Goal: Information Seeking & Learning: Check status

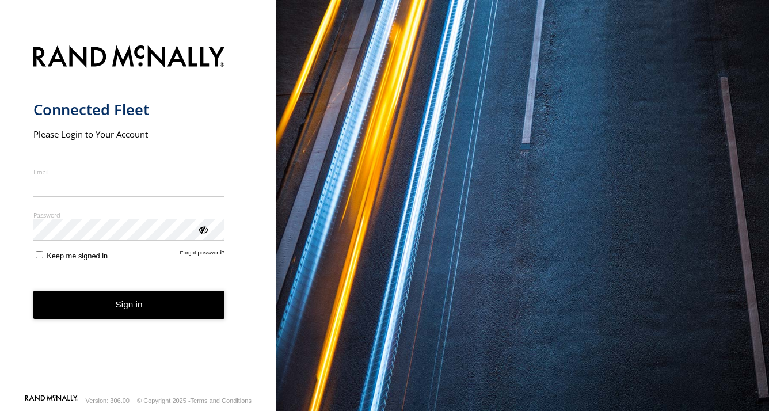
type input "**********"
click at [116, 315] on button "Sign in" at bounding box center [129, 305] width 192 height 28
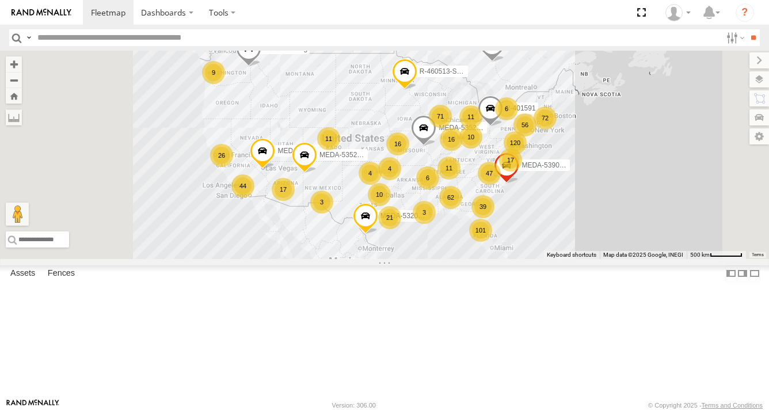
click at [85, 36] on input "text" at bounding box center [377, 37] width 688 height 17
type input "******"
click at [746, 29] on input "**" at bounding box center [752, 37] width 13 height 17
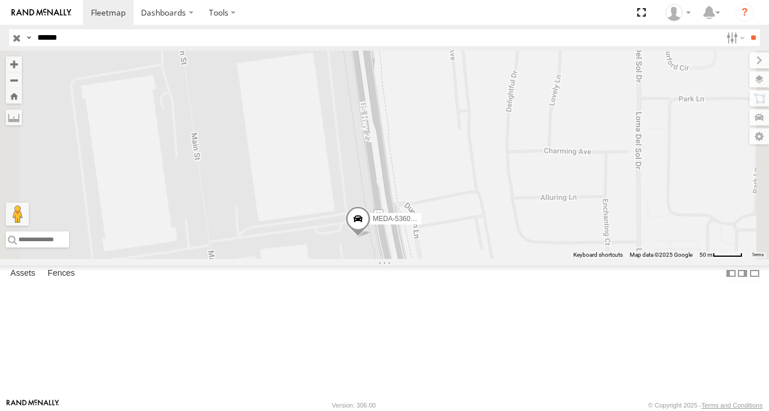
click at [439, 223] on span "MEDA-536015-Swing" at bounding box center [406, 219] width 66 height 8
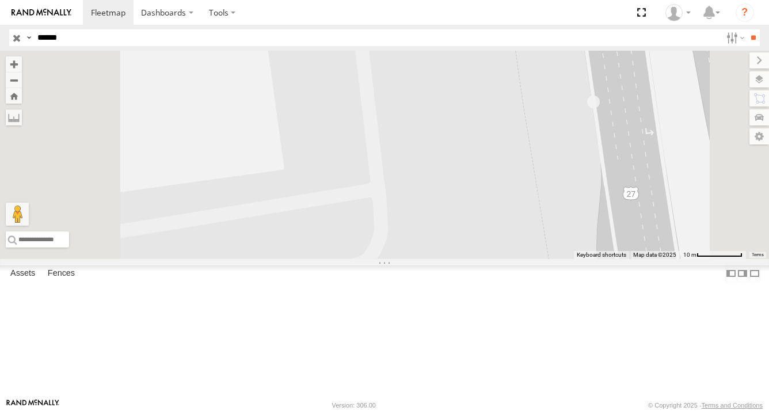
drag, startPoint x: 520, startPoint y: 268, endPoint x: 544, endPoint y: 107, distance: 162.9
click at [547, 84] on div "MEDA-536015-Swing MEDA-536015-Swing C-47 US-27 [PERSON_NAME] 28.24593 , -81.657…" at bounding box center [384, 155] width 769 height 208
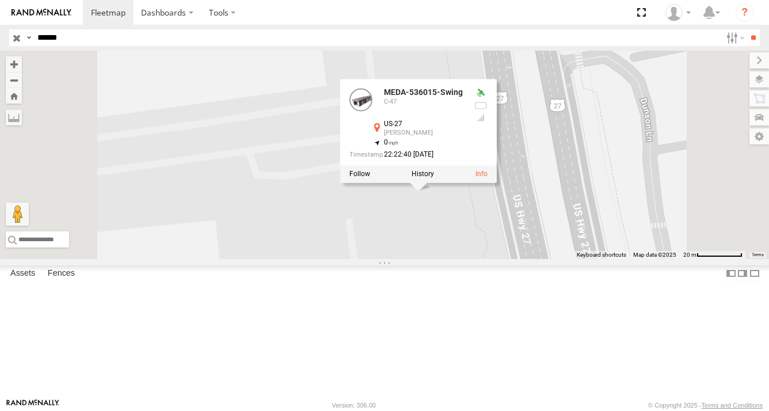
drag, startPoint x: 557, startPoint y: 202, endPoint x: 570, endPoint y: 336, distance: 134.7
click at [570, 259] on div "MEDA-536015-Swing MEDA-536015-Swing C-47 US-27 [PERSON_NAME] 28.24593 , -81.657…" at bounding box center [384, 155] width 769 height 208
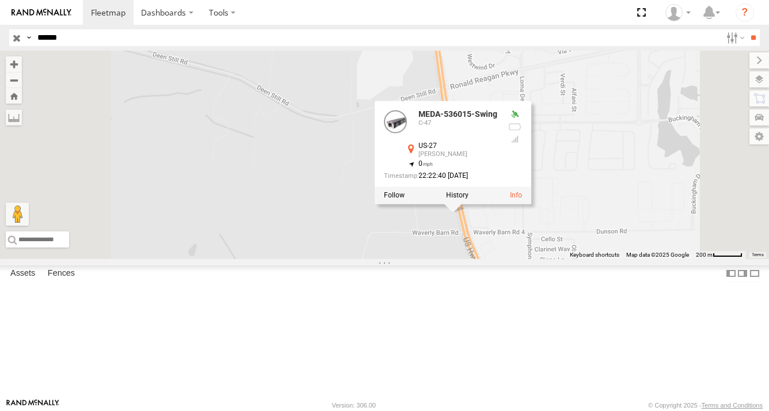
drag, startPoint x: 471, startPoint y: 100, endPoint x: 521, endPoint y: 252, distance: 160.0
click at [503, 259] on div "MEDA-536015-Swing MEDA-536015-Swing C-47 US-27 [PERSON_NAME] 28.24593 , -81.657…" at bounding box center [384, 155] width 769 height 208
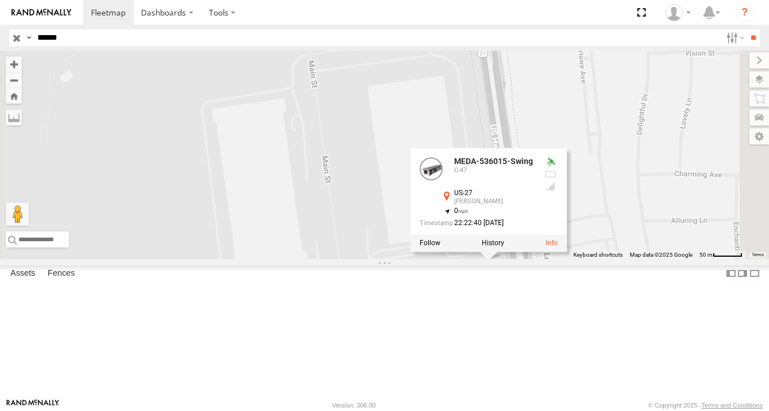
drag, startPoint x: 612, startPoint y: 289, endPoint x: 613, endPoint y: 137, distance: 151.9
click at [610, 142] on div "MEDA-536015-Swing MEDA-536015-Swing C-47 US-27 [PERSON_NAME] 28.24593 , -81.657…" at bounding box center [384, 155] width 769 height 208
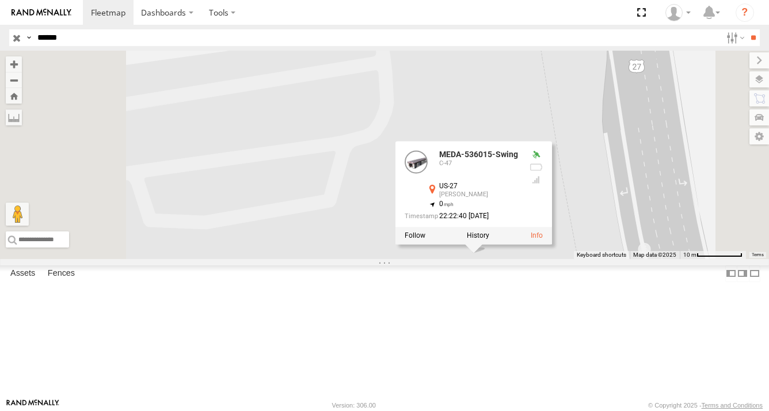
drag, startPoint x: 672, startPoint y: 300, endPoint x: 654, endPoint y: 150, distance: 151.8
click at [654, 150] on div "MEDA-536015-Swing MEDA-536015-Swing C-47 US-27 [PERSON_NAME] 28.24593 , -81.657…" at bounding box center [384, 155] width 769 height 208
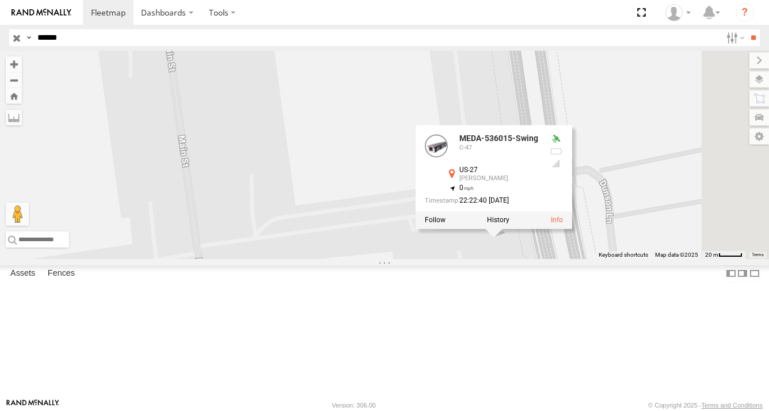
drag, startPoint x: 666, startPoint y: 197, endPoint x: 632, endPoint y: 331, distance: 137.8
click at [632, 259] on div "MEDA-536015-Swing MEDA-536015-Swing C-47 US-27 [PERSON_NAME] 28.24593 , -81.657…" at bounding box center [384, 155] width 769 height 208
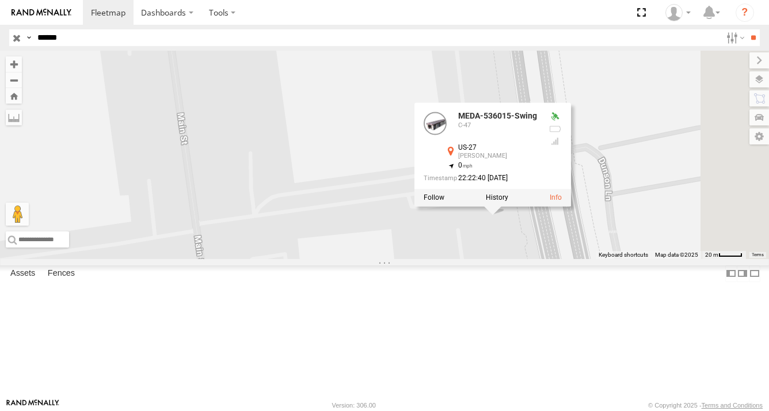
drag, startPoint x: 619, startPoint y: 169, endPoint x: 618, endPoint y: 141, distance: 28.2
click at [618, 142] on div "MEDA-536015-Swing MEDA-536015-Swing C-47 US-27 [PERSON_NAME] 28.24593 , -81.657…" at bounding box center [384, 155] width 769 height 208
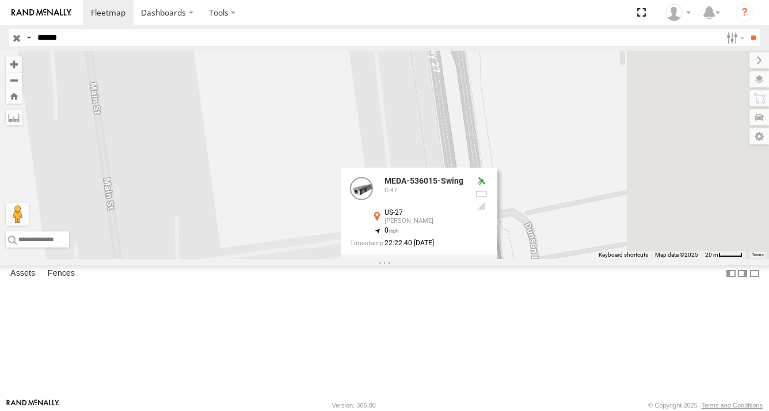
drag, startPoint x: 615, startPoint y: 138, endPoint x: 541, endPoint y: 212, distance: 104.2
click at [541, 212] on div "MEDA-536015-Swing MEDA-536015-Swing C-47 US-27 [PERSON_NAME] 28.24593 , -81.657…" at bounding box center [384, 155] width 769 height 208
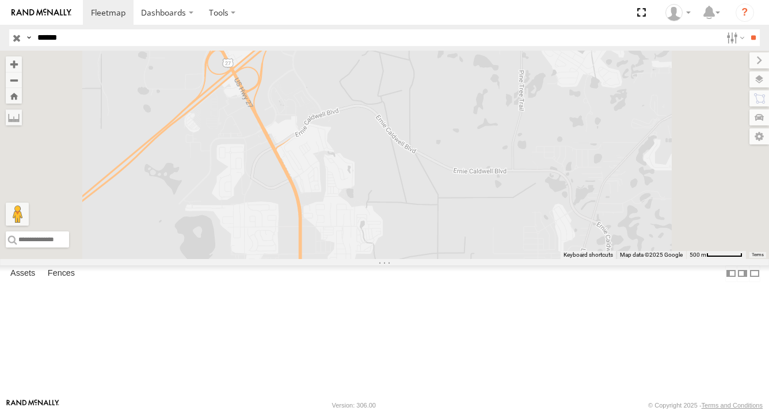
drag, startPoint x: 453, startPoint y: 143, endPoint x: 552, endPoint y: 304, distance: 189.1
click at [552, 259] on div "MEDA-536015-Swing MEDA-536015-Swing C-47 US-27 [PERSON_NAME] 28.24593 , -81.657…" at bounding box center [384, 155] width 769 height 208
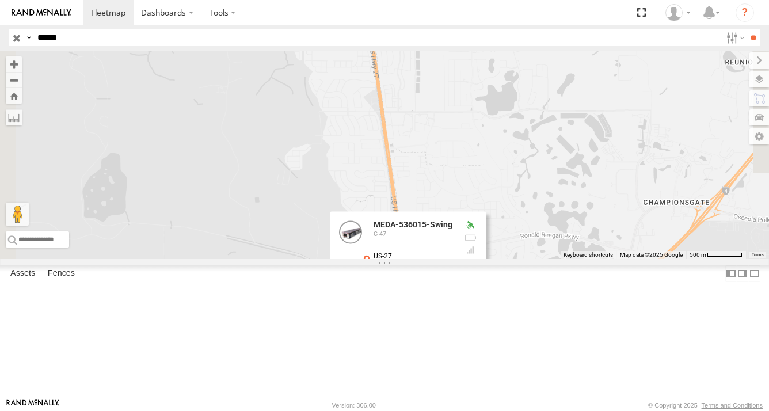
drag, startPoint x: 540, startPoint y: 263, endPoint x: 537, endPoint y: 223, distance: 39.8
click at [536, 230] on div "MEDA-536015-Swing MEDA-536015-Swing C-47 US-27 [PERSON_NAME] 28.24593 , -81.657…" at bounding box center [384, 155] width 769 height 208
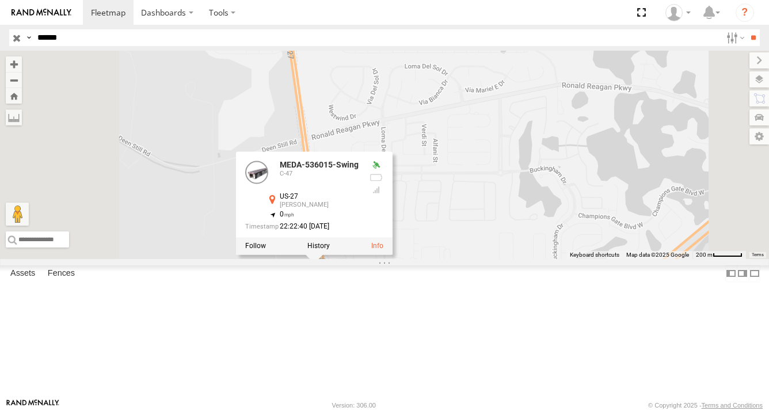
drag, startPoint x: 564, startPoint y: 354, endPoint x: 569, endPoint y: 245, distance: 108.9
click at [569, 245] on div "MEDA-536015-Swing MEDA-536015-Swing C-47 US-27 [PERSON_NAME] 28.24593 , -81.657…" at bounding box center [384, 155] width 769 height 208
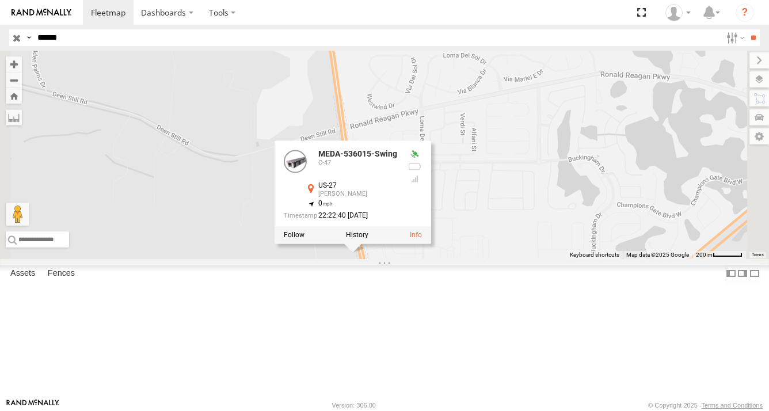
drag, startPoint x: 569, startPoint y: 245, endPoint x: 639, endPoint y: 227, distance: 71.9
click at [638, 228] on div "MEDA-536015-Swing MEDA-536015-Swing C-47 US-27 [PERSON_NAME] 28.24593 , -81.657…" at bounding box center [384, 155] width 769 height 208
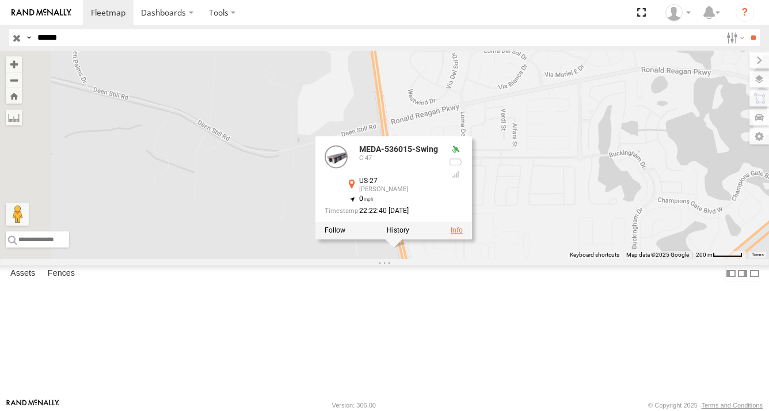
click at [463, 235] on link at bounding box center [457, 231] width 12 height 8
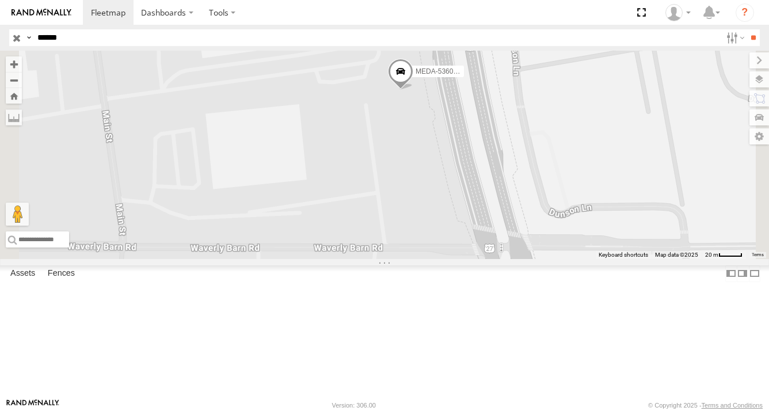
drag, startPoint x: 571, startPoint y: 178, endPoint x: 566, endPoint y: 193, distance: 15.5
click at [566, 193] on div "MEDA-536015-Swing" at bounding box center [384, 155] width 769 height 208
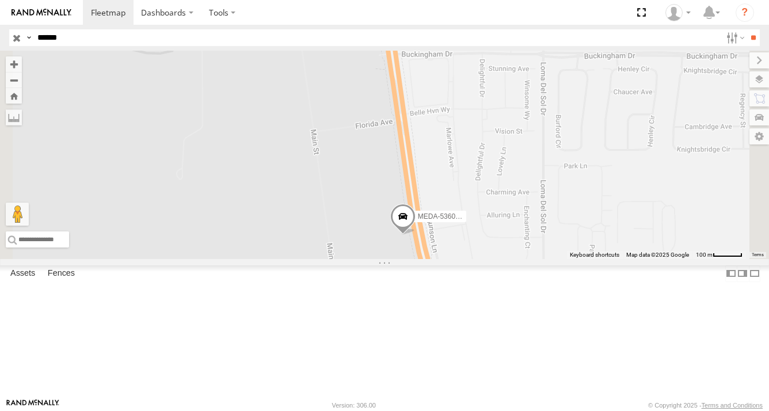
drag, startPoint x: 544, startPoint y: 239, endPoint x: 544, endPoint y: 326, distance: 87.5
click at [544, 259] on div "MEDA-536015-Swing" at bounding box center [384, 155] width 769 height 208
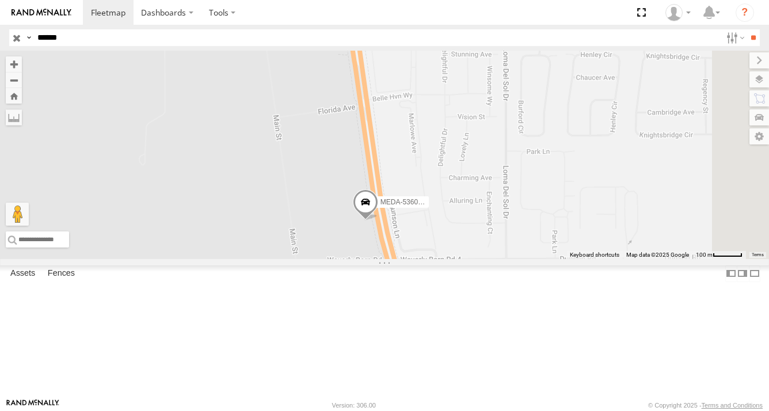
drag, startPoint x: 534, startPoint y: 249, endPoint x: 495, endPoint y: 236, distance: 40.8
click at [495, 236] on div "MEDA-536015-Swing" at bounding box center [384, 155] width 769 height 208
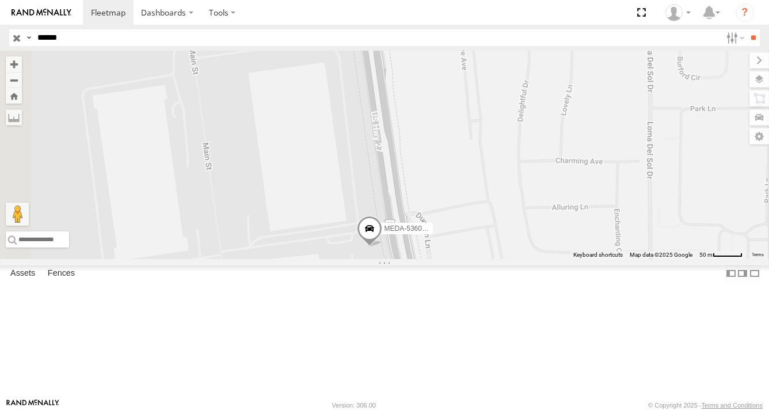
drag, startPoint x: 485, startPoint y: 218, endPoint x: 510, endPoint y: 247, distance: 39.6
click at [510, 249] on div "MEDA-536015-Swing" at bounding box center [384, 155] width 769 height 208
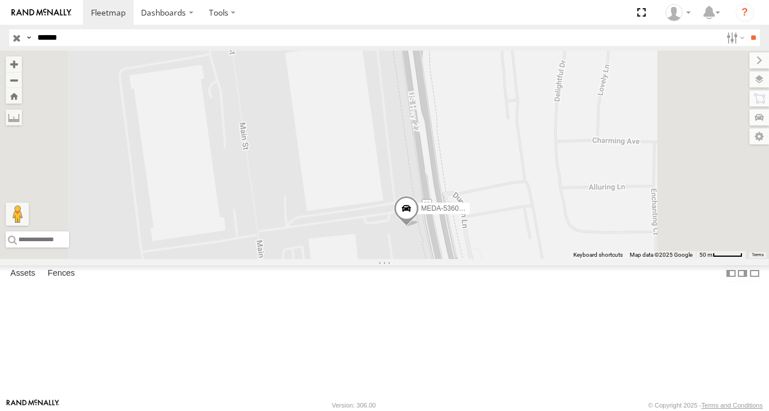
drag, startPoint x: 506, startPoint y: 277, endPoint x: 520, endPoint y: 321, distance: 45.3
click at [520, 259] on div "MEDA-536015-Swing" at bounding box center [384, 155] width 769 height 208
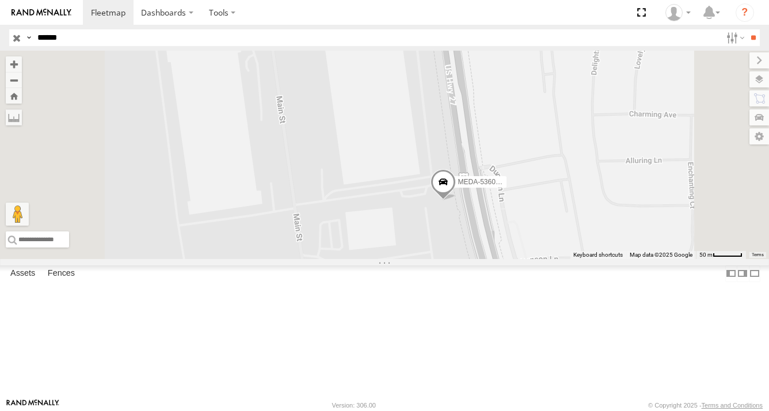
drag, startPoint x: 552, startPoint y: 238, endPoint x: 590, endPoint y: 210, distance: 47.4
click at [590, 210] on div "MEDA-536015-Swing" at bounding box center [384, 155] width 769 height 208
